Goal: Information Seeking & Learning: Learn about a topic

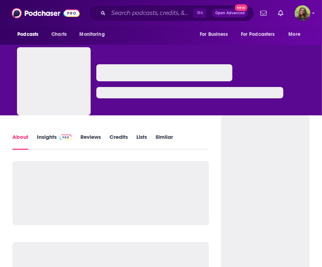
click at [48, 139] on link "Insights" at bounding box center [54, 141] width 35 height 16
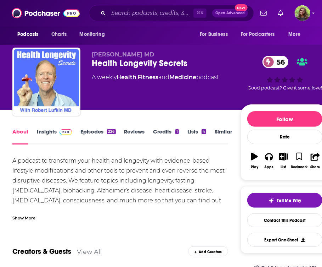
click at [46, 131] on link "Insights" at bounding box center [54, 136] width 35 height 16
